Goal: Task Accomplishment & Management: Use online tool/utility

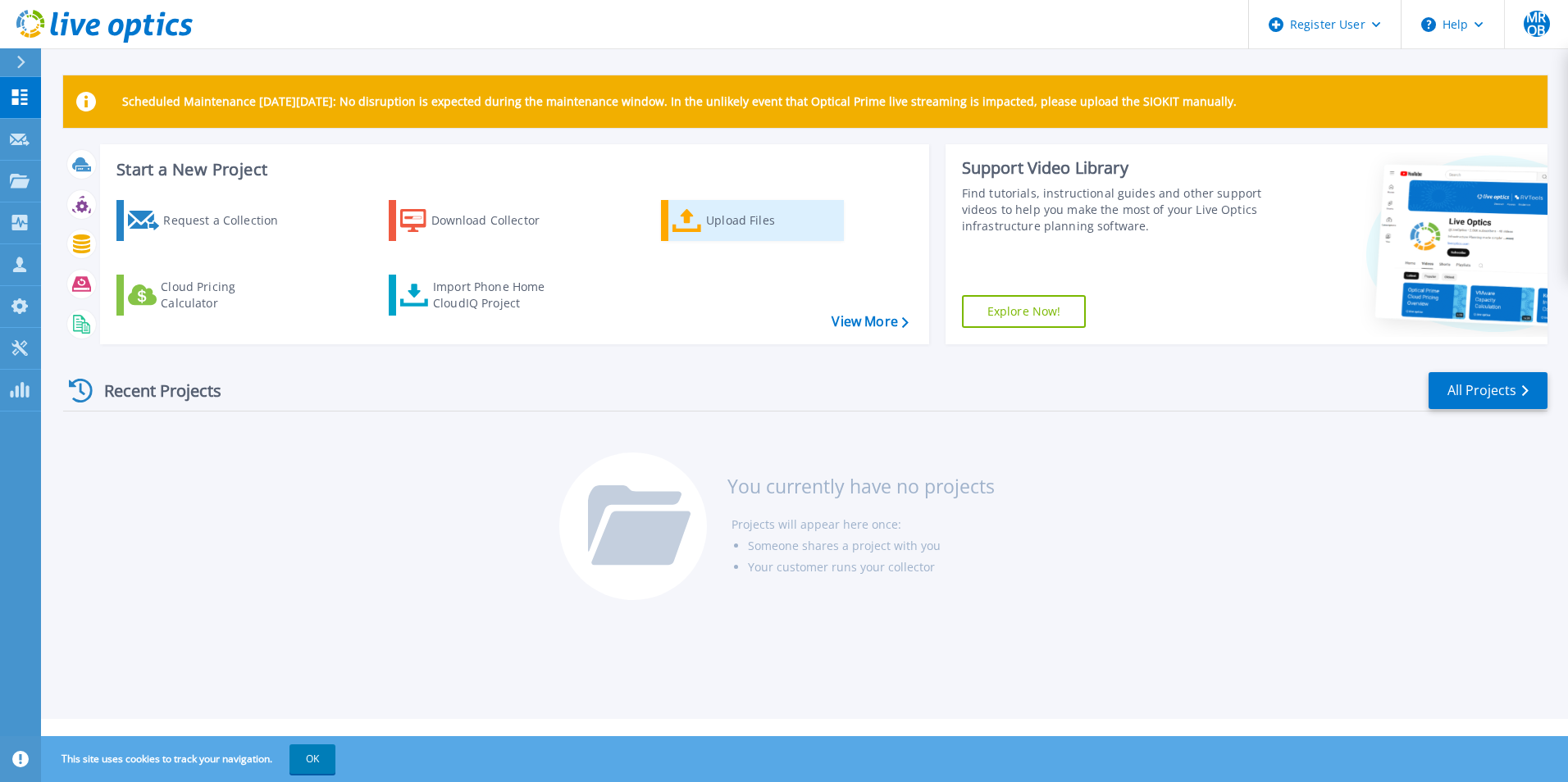
click at [761, 238] on link "Upload Files" at bounding box center [752, 221] width 183 height 41
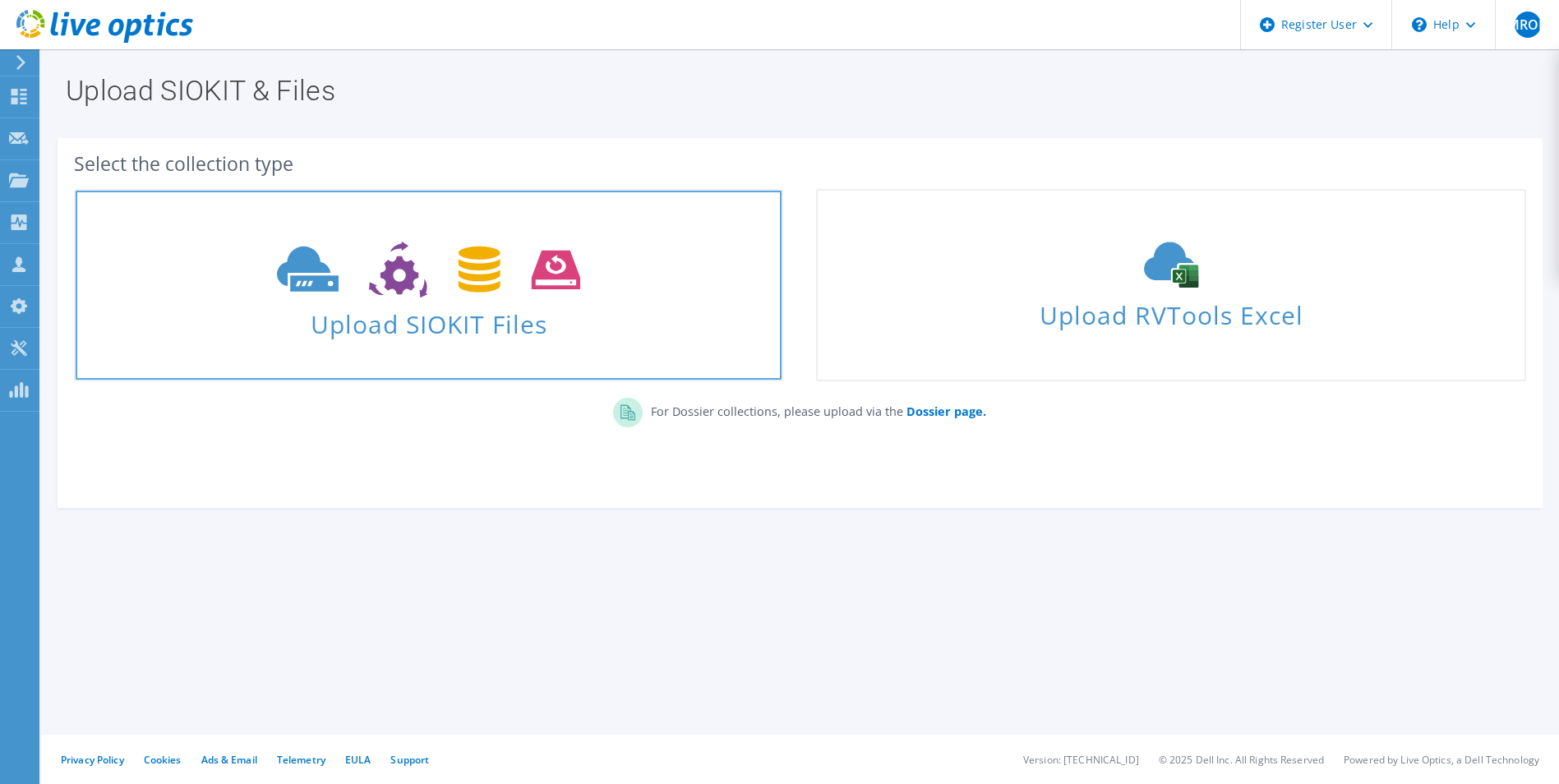
click at [441, 317] on span "Upload SIOKIT Files" at bounding box center [428, 319] width 706 height 36
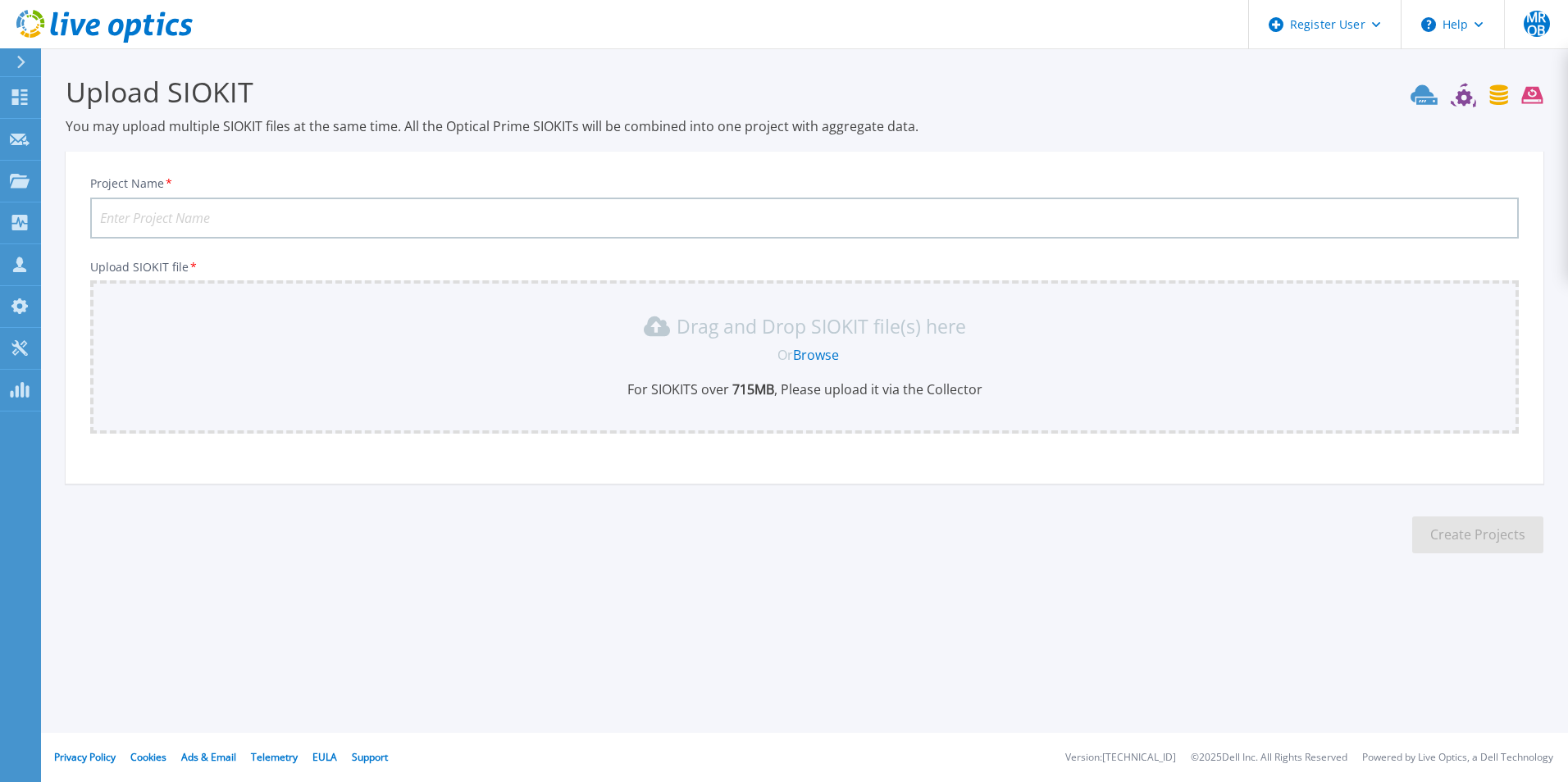
click at [736, 359] on div "Or Browse" at bounding box center [808, 355] width 1402 height 18
click at [816, 353] on link "Browse" at bounding box center [815, 355] width 46 height 18
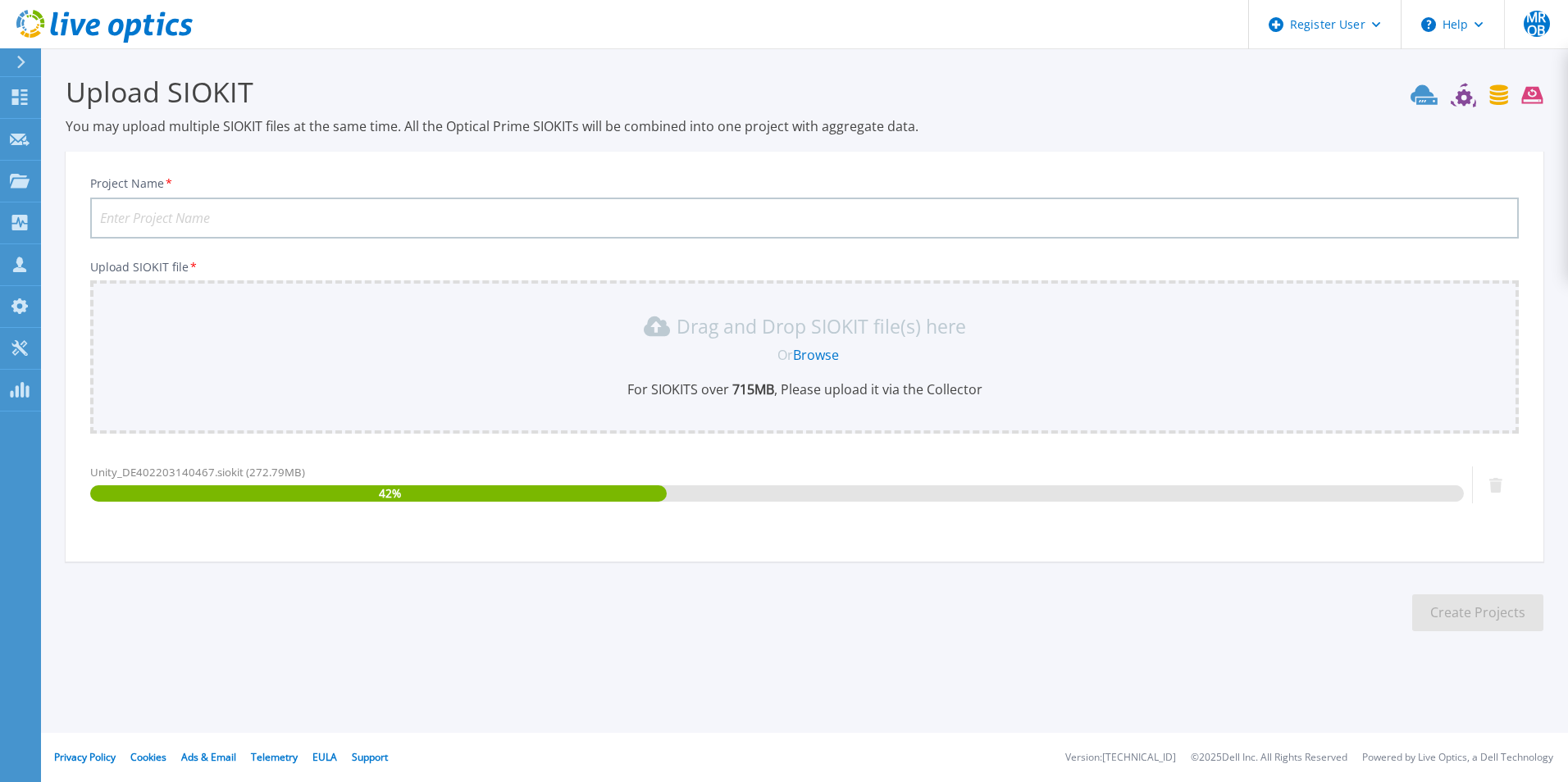
click at [351, 217] on input "Project Name *" at bounding box center [805, 218] width 1429 height 41
click at [260, 215] on input "Project Name *" at bounding box center [805, 218] width 1429 height 41
paste input "215251866"
type input "215251866"
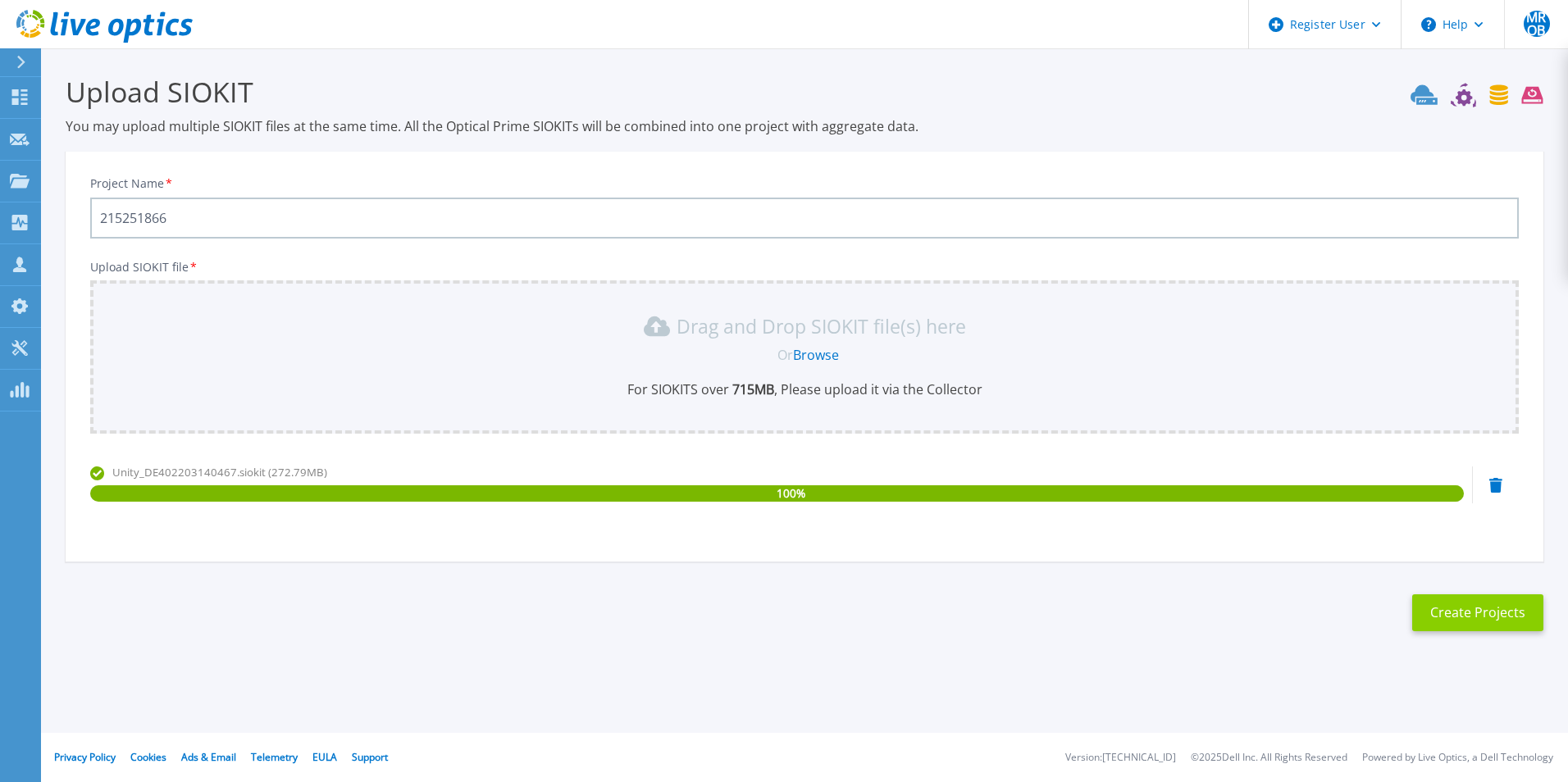
click at [1480, 617] on button "Create Projects" at bounding box center [1478, 612] width 131 height 37
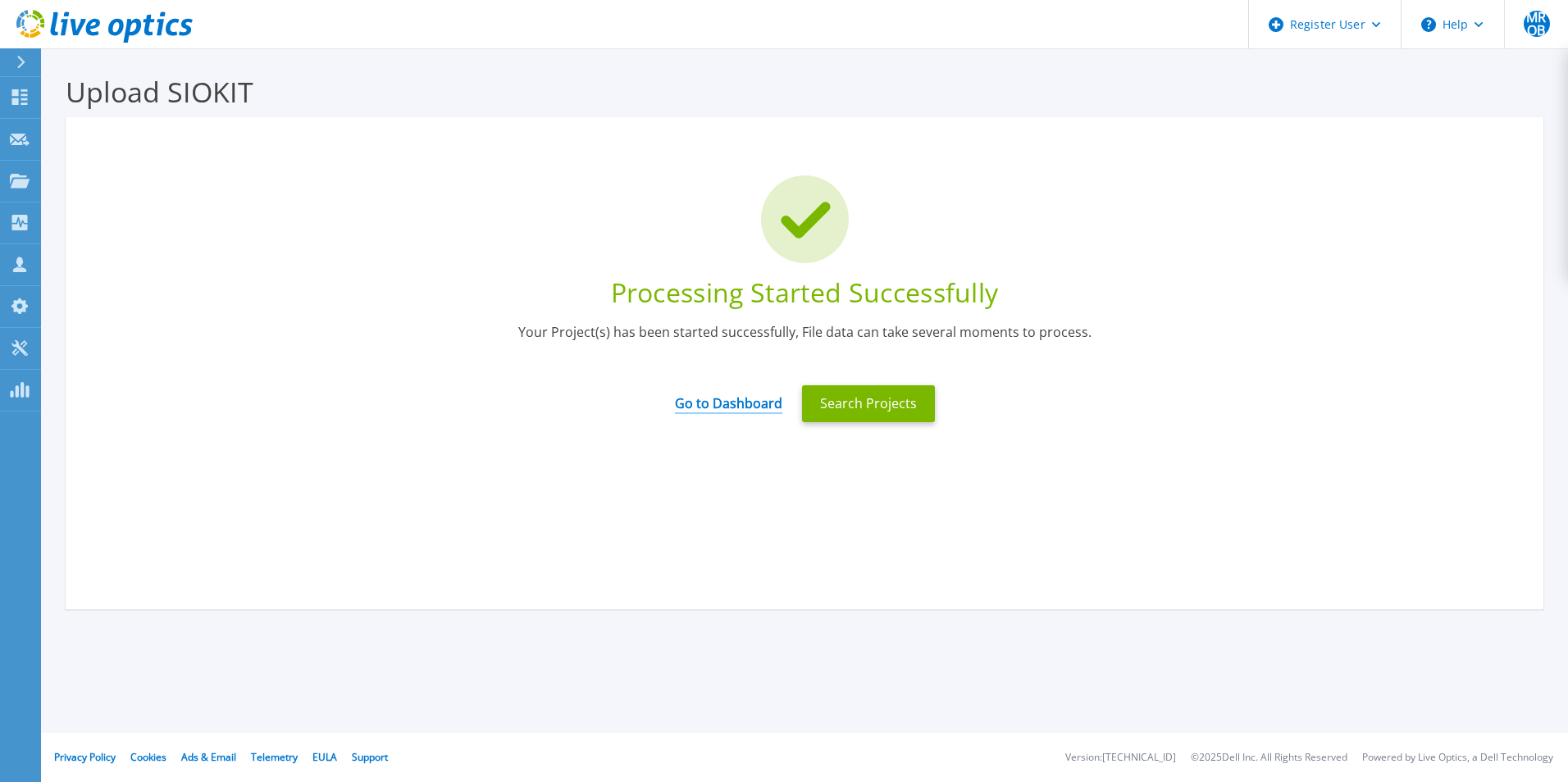
click at [705, 400] on link "Go to Dashboard" at bounding box center [729, 398] width 108 height 32
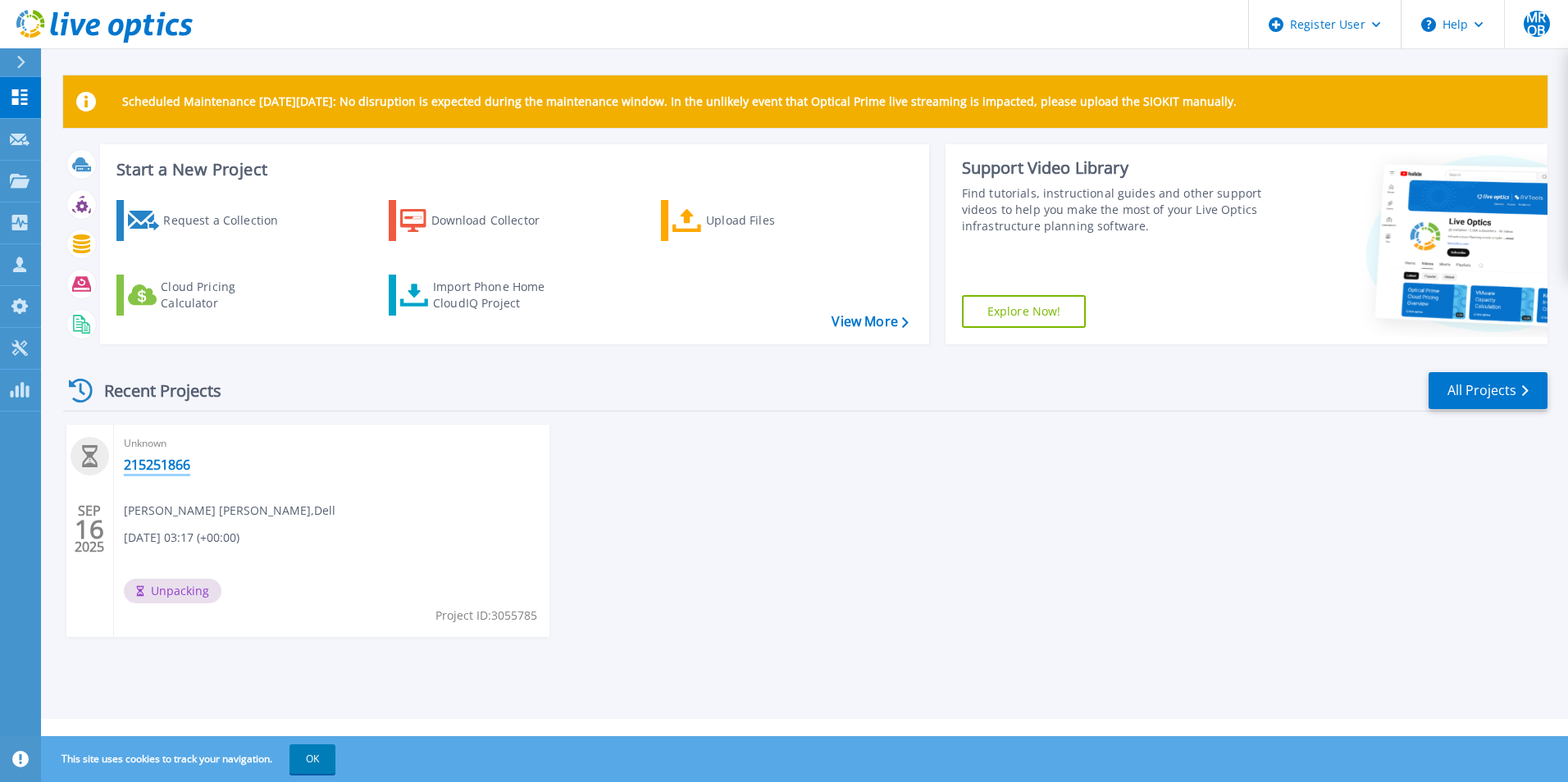
click at [161, 473] on link "215251866" at bounding box center [157, 465] width 66 height 17
